Goal: Information Seeking & Learning: Learn about a topic

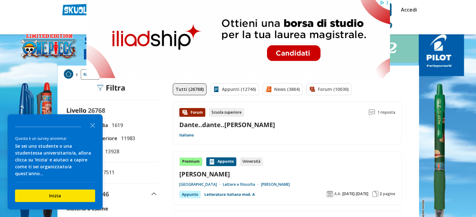
click at [94, 129] on icon "Close the survey" at bounding box center [92, 125] width 13 height 13
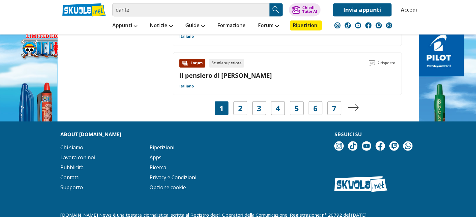
scroll to position [1095, 0]
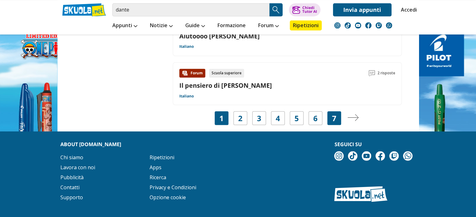
click at [335, 120] on link "7" at bounding box center [334, 118] width 4 height 9
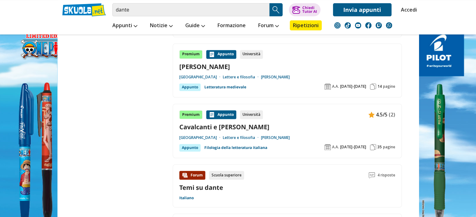
scroll to position [1033, 0]
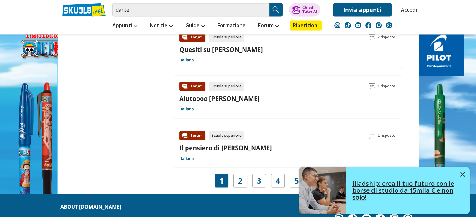
click at [461, 176] on img at bounding box center [462, 174] width 5 height 5
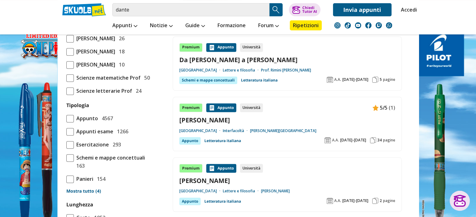
scroll to position [501, 0]
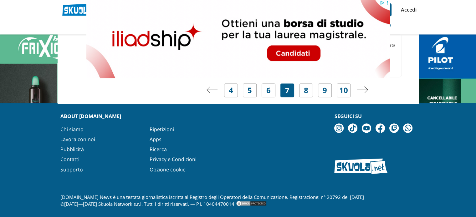
click at [0, 217] on link at bounding box center [0, 220] width 0 height 0
click at [341, 91] on link "10" at bounding box center [343, 90] width 9 height 9
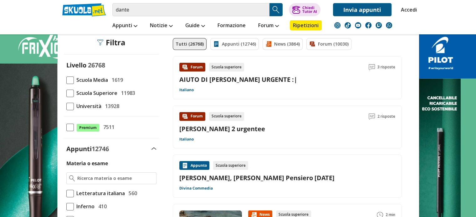
scroll to position [94, 0]
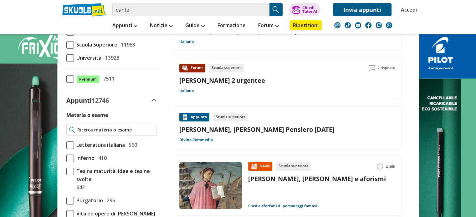
click at [130, 130] on input "Materia o esame" at bounding box center [115, 130] width 76 height 6
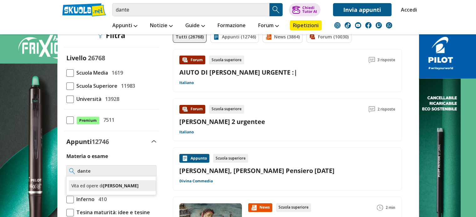
scroll to position [0, 0]
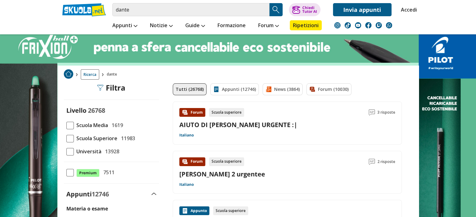
type input "dante"
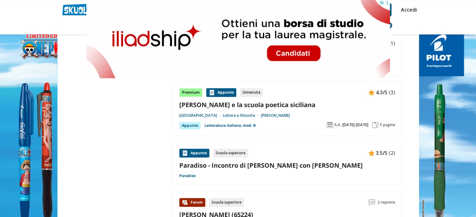
scroll to position [1001, 0]
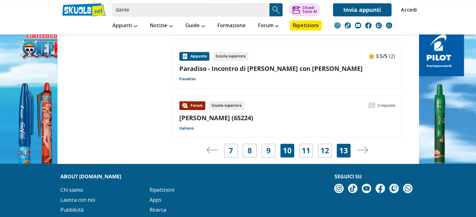
click at [343, 150] on link "13" at bounding box center [343, 150] width 9 height 9
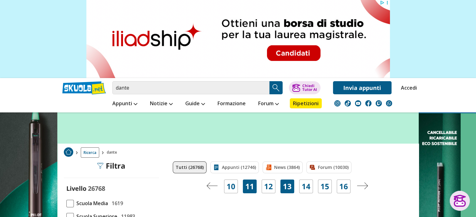
click at [248, 187] on link "11" at bounding box center [249, 186] width 9 height 9
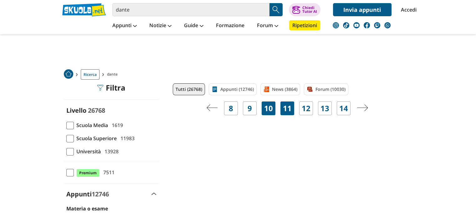
click at [273, 109] on div "10" at bounding box center [269, 109] width 14 height 14
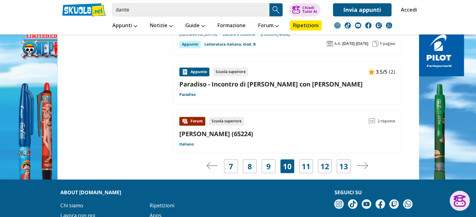
scroll to position [1140, 0]
